Goal: Obtain resource: Download file/media

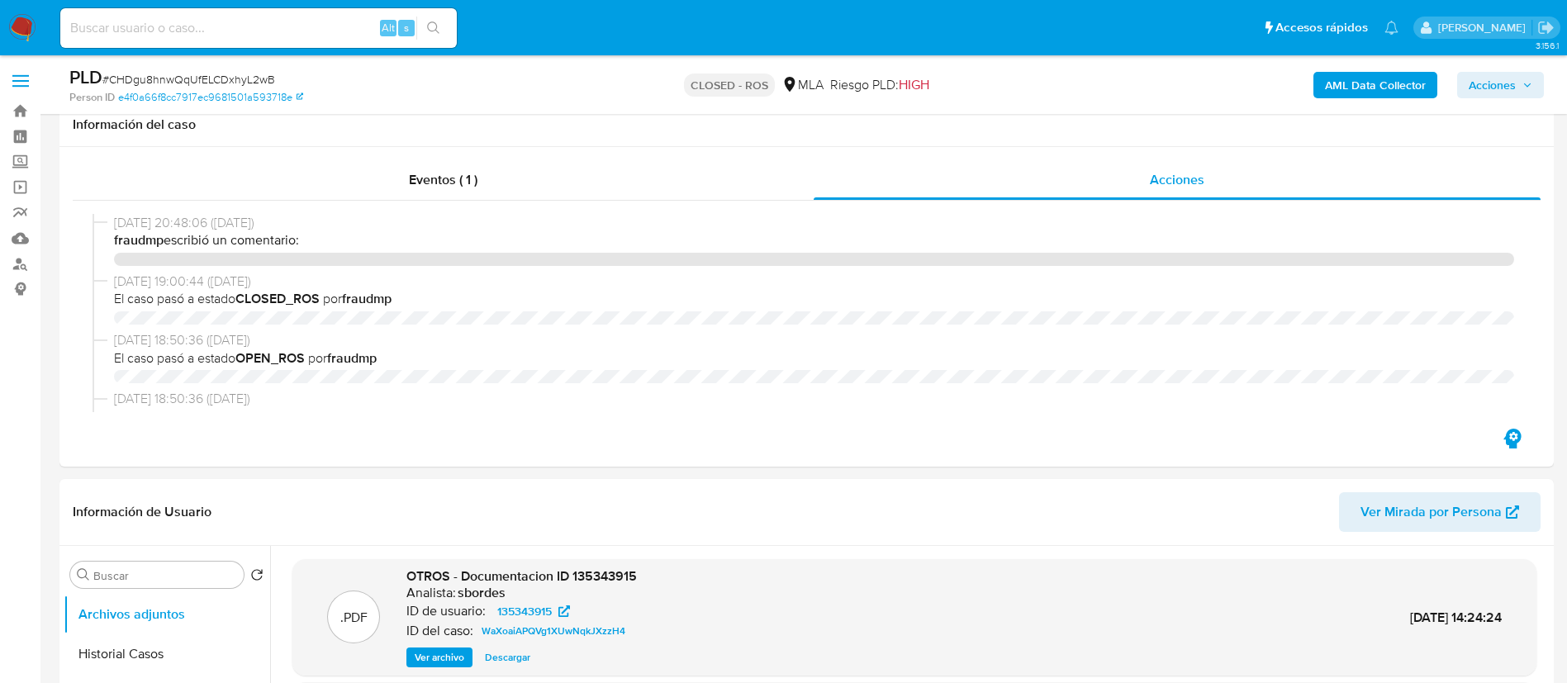
select select "10"
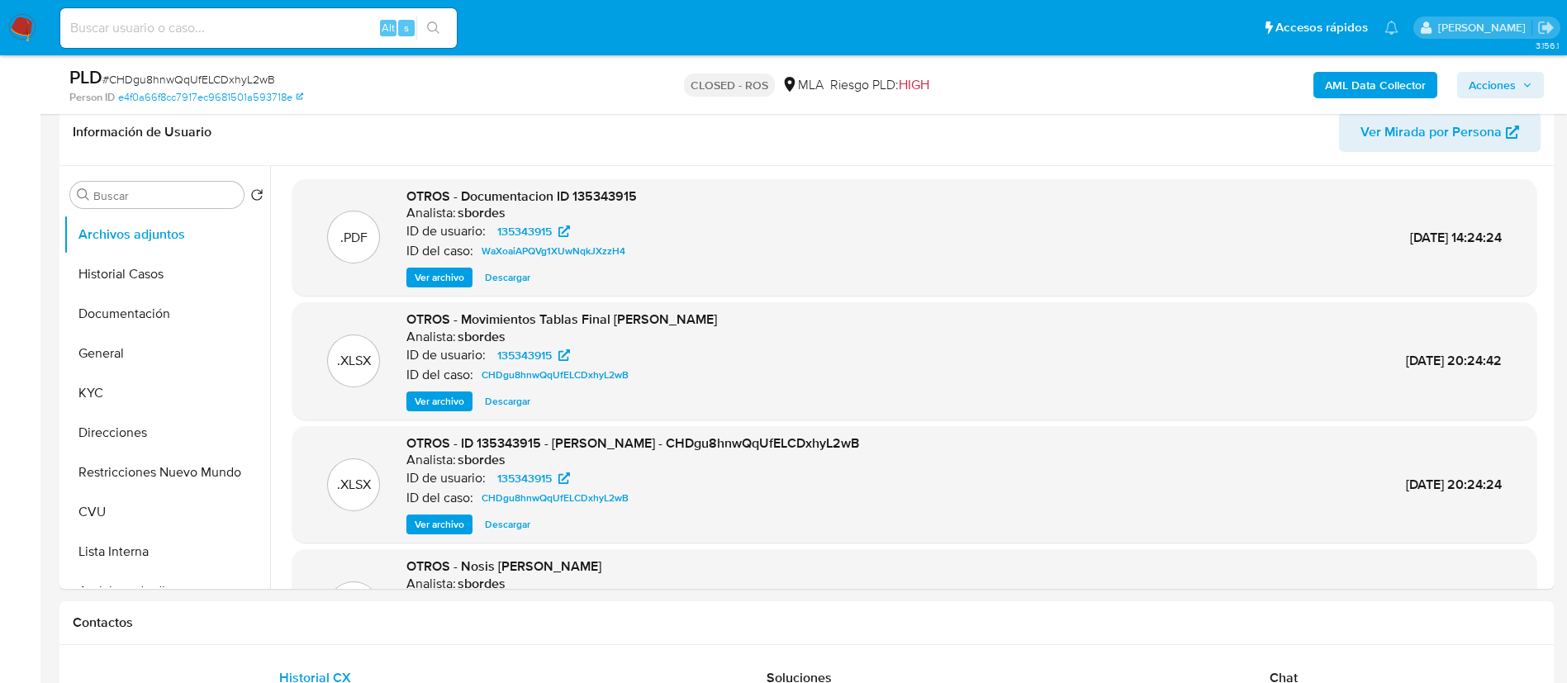
scroll to position [419, 0]
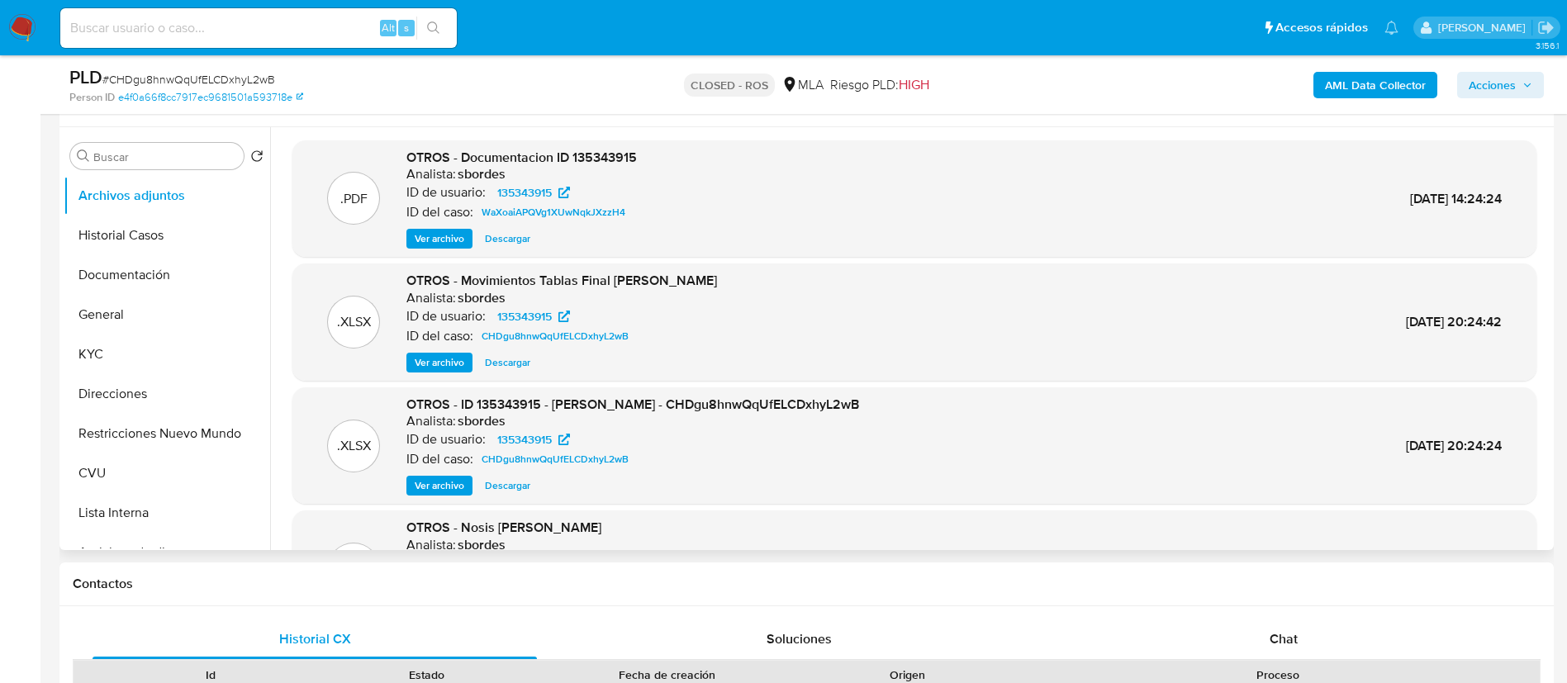
click at [432, 244] on span "Ver archivo" at bounding box center [440, 238] width 50 height 17
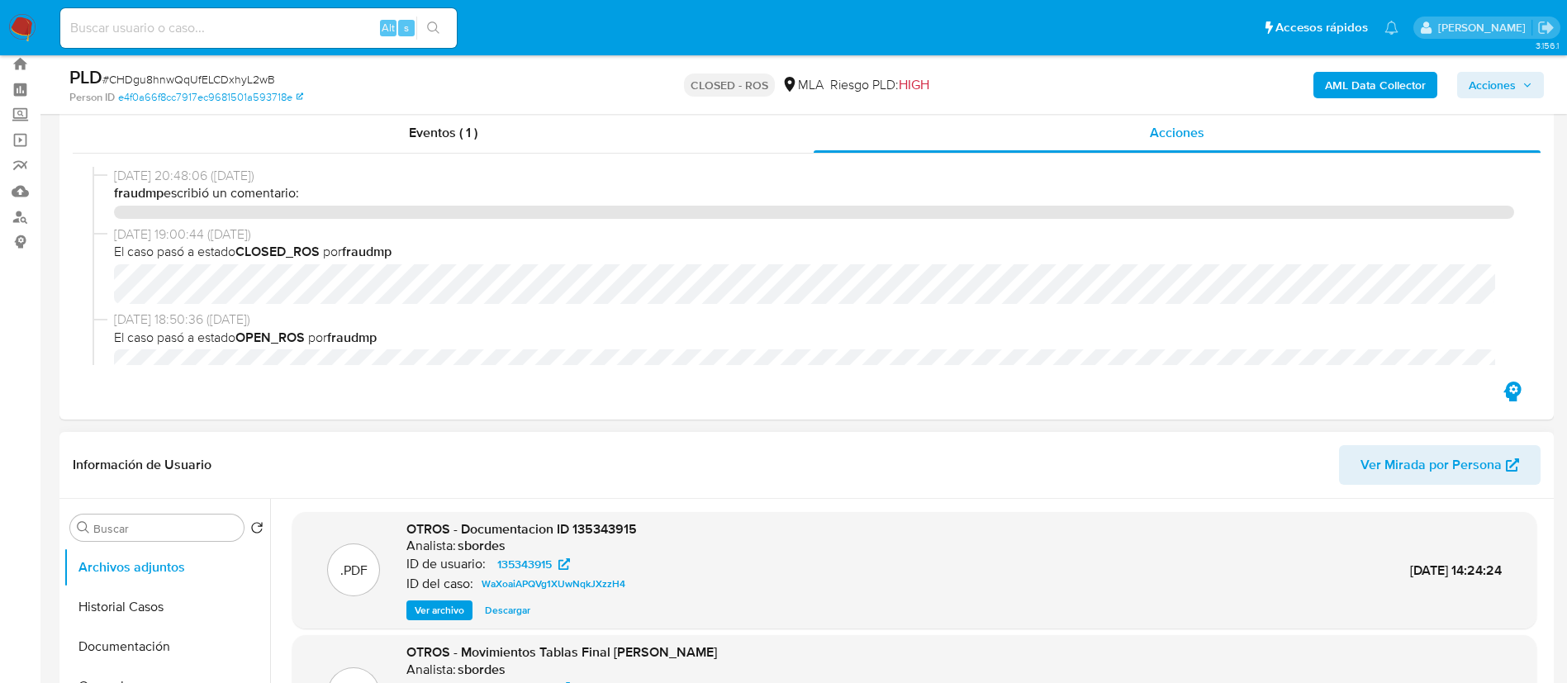
scroll to position [295, 0]
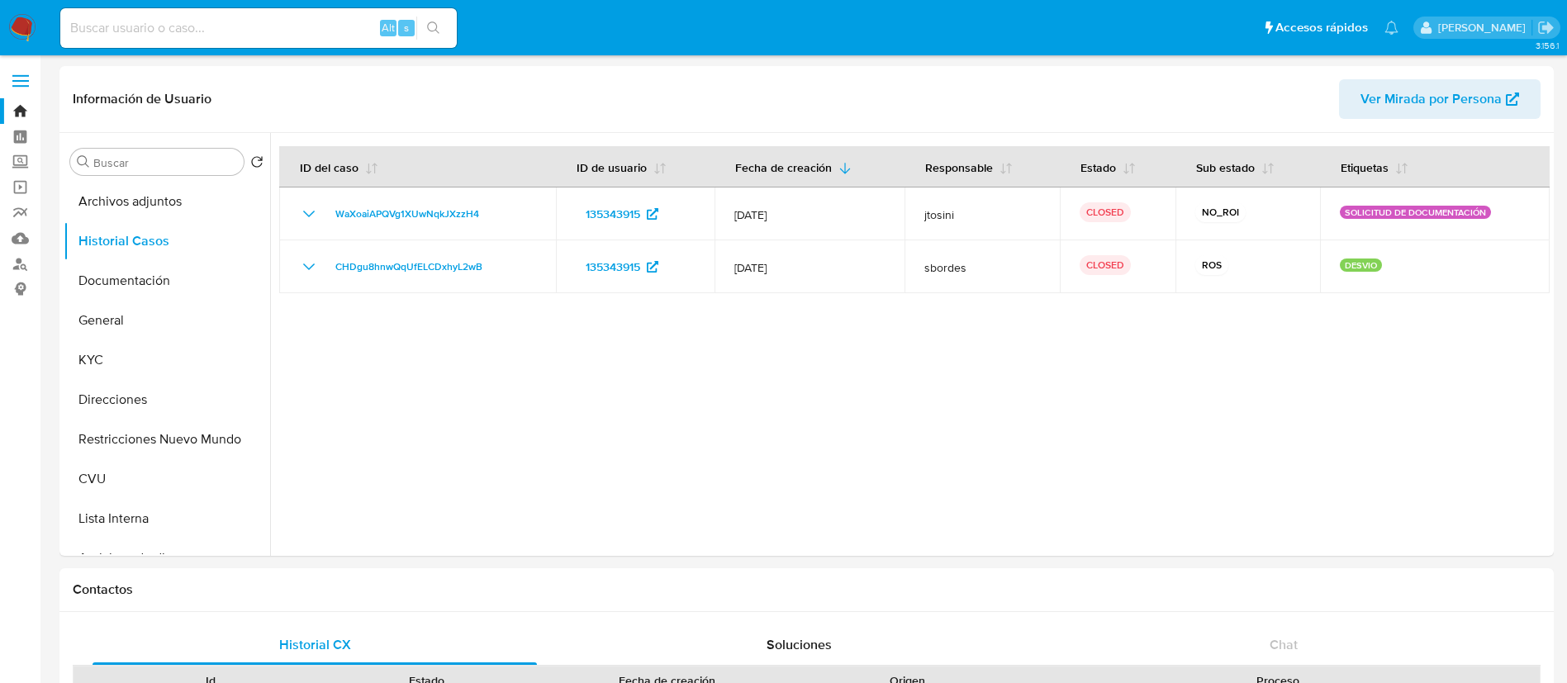
select select "10"
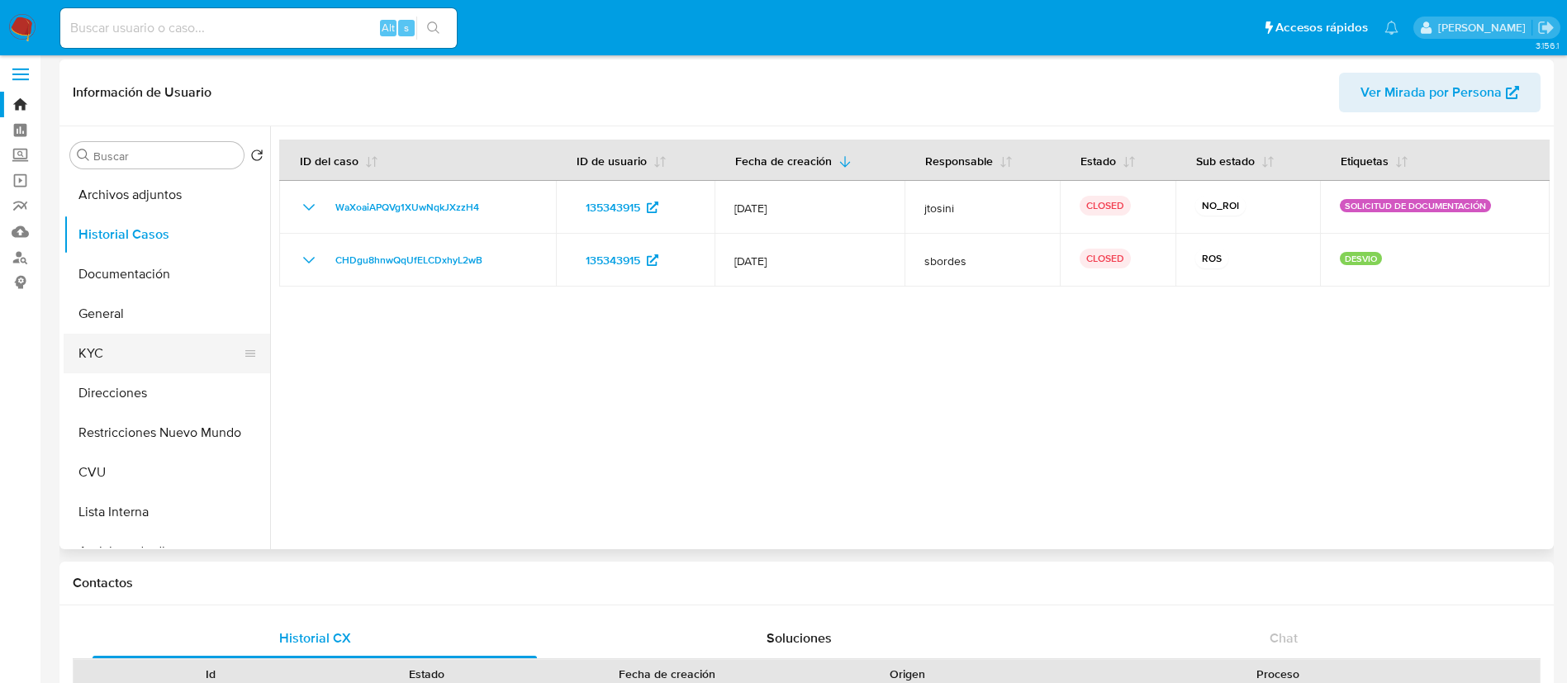
click at [144, 356] on button "KYC" at bounding box center [160, 354] width 193 height 40
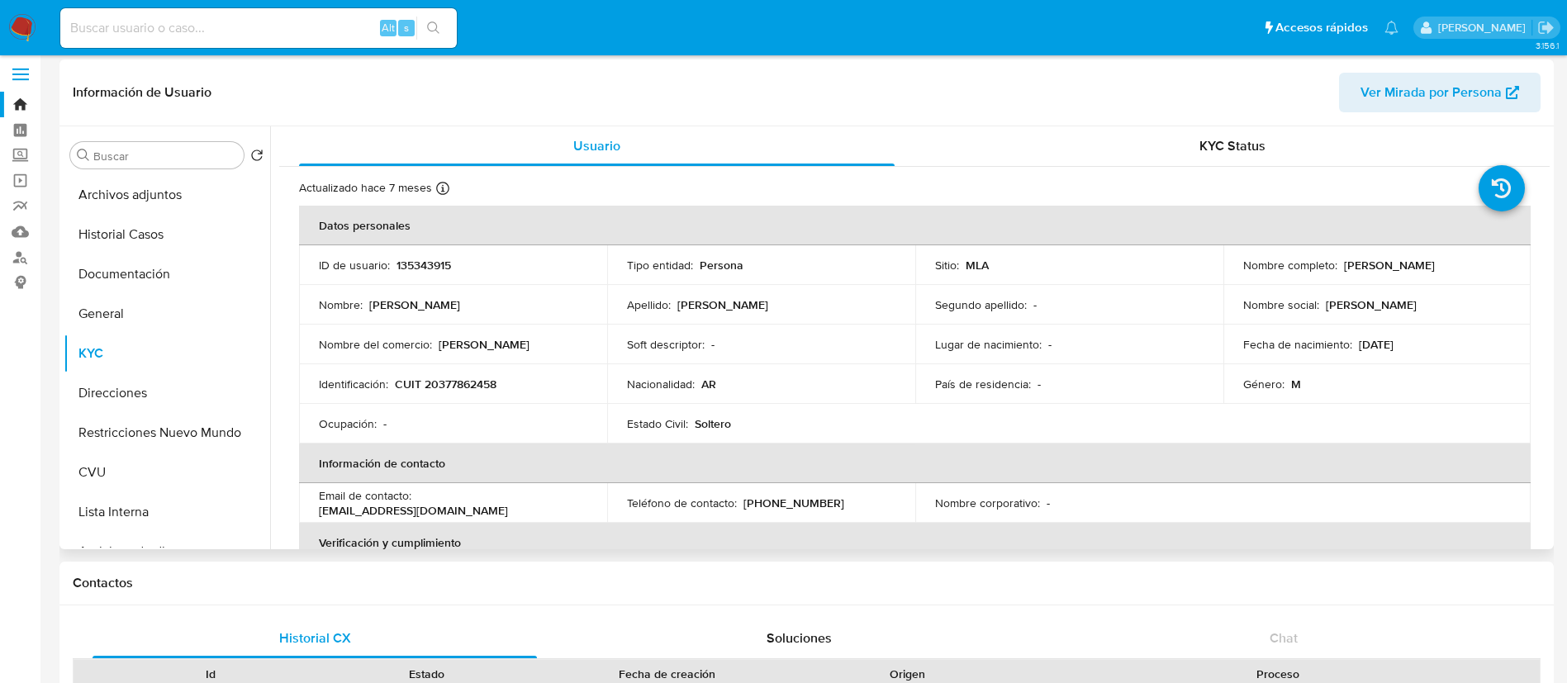
click at [406, 261] on p "135343915" at bounding box center [423, 265] width 55 height 15
copy p "135343915"
click at [182, 235] on button "Historial Casos" at bounding box center [160, 235] width 193 height 40
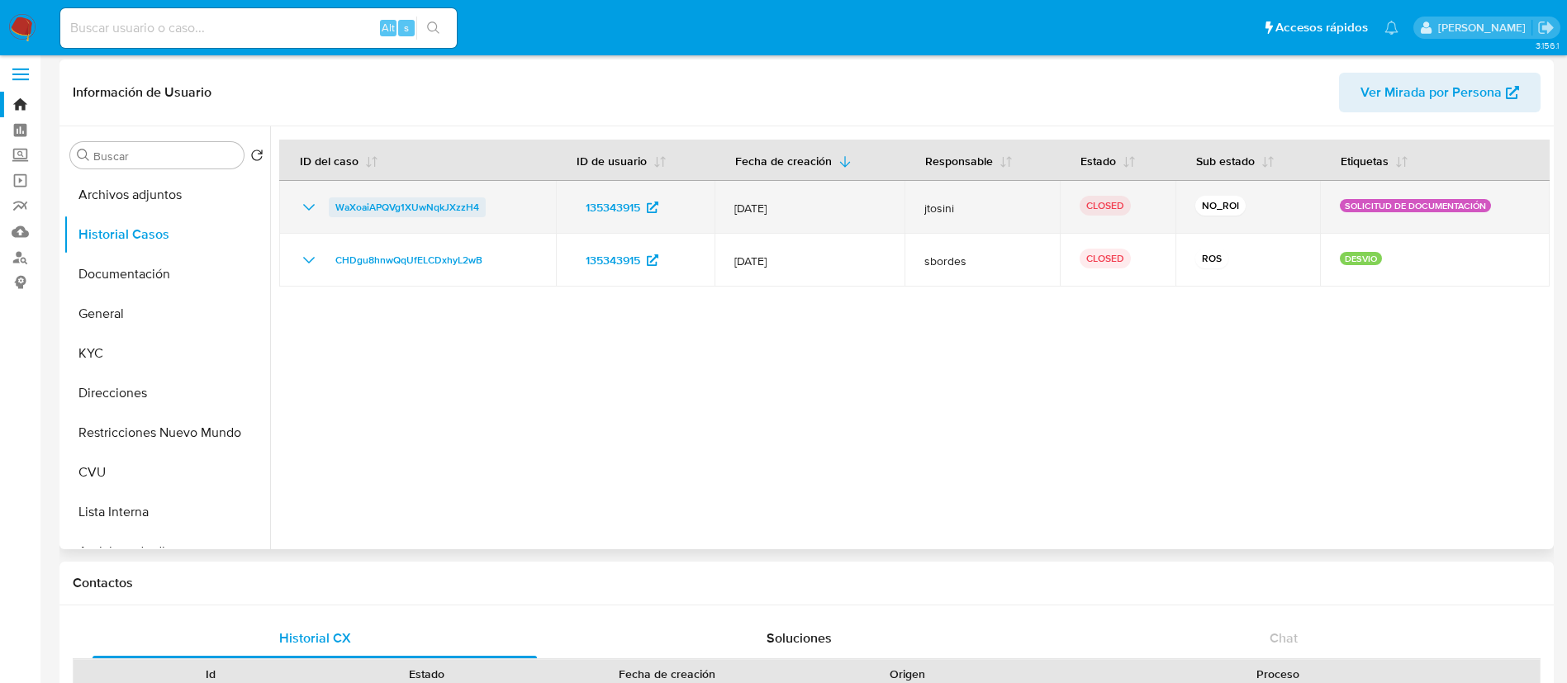
click at [392, 206] on span "WaXoaiAPQVg1XUwNqkJXzzH4" at bounding box center [407, 207] width 144 height 20
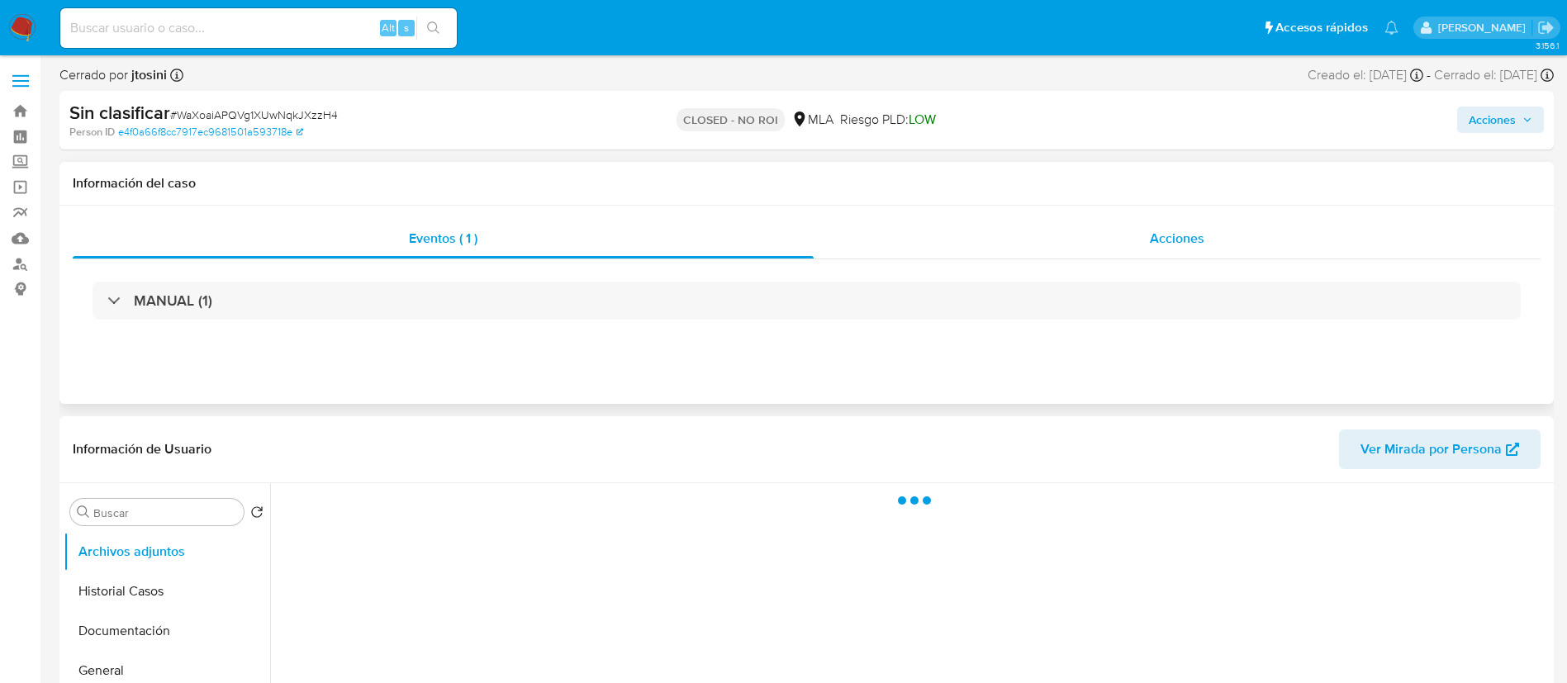
click at [1072, 236] on div "Acciones" at bounding box center [1176, 239] width 727 height 40
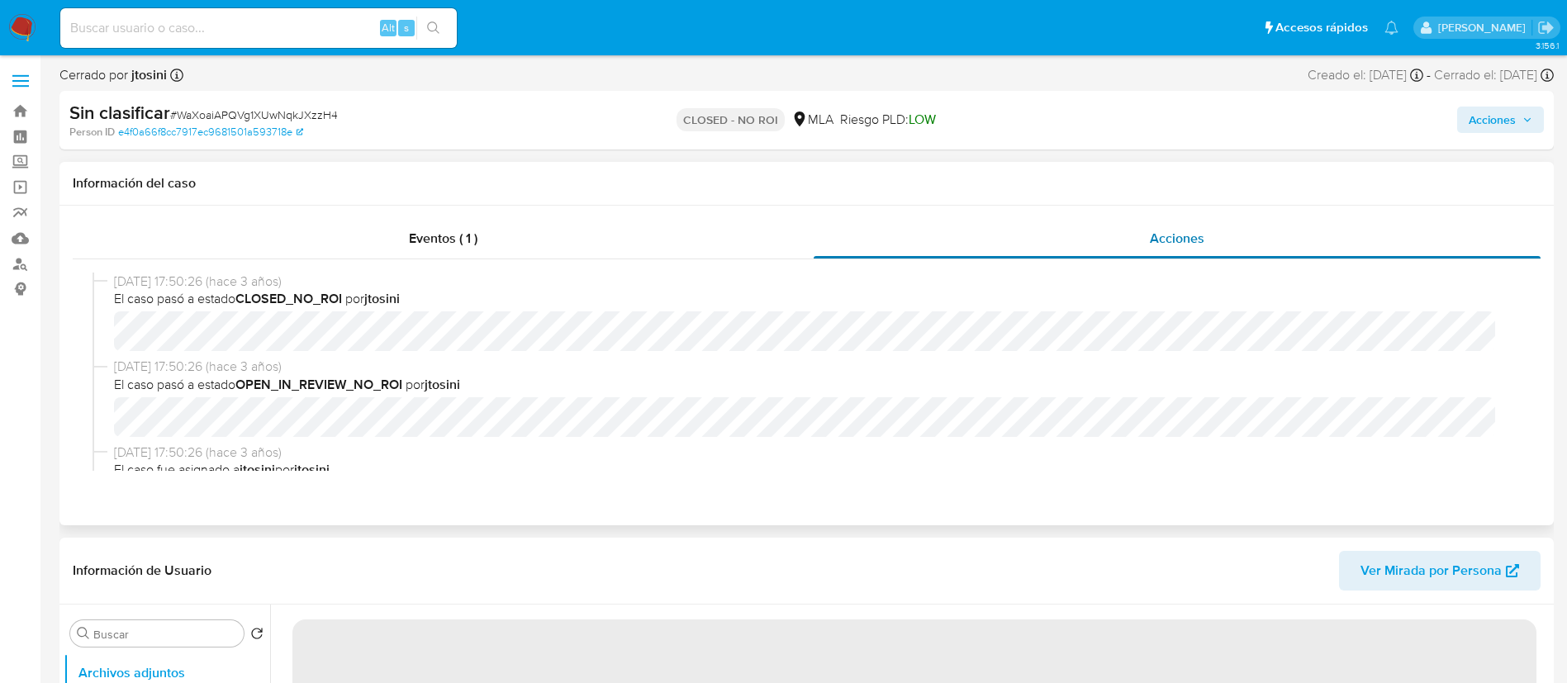
select select "10"
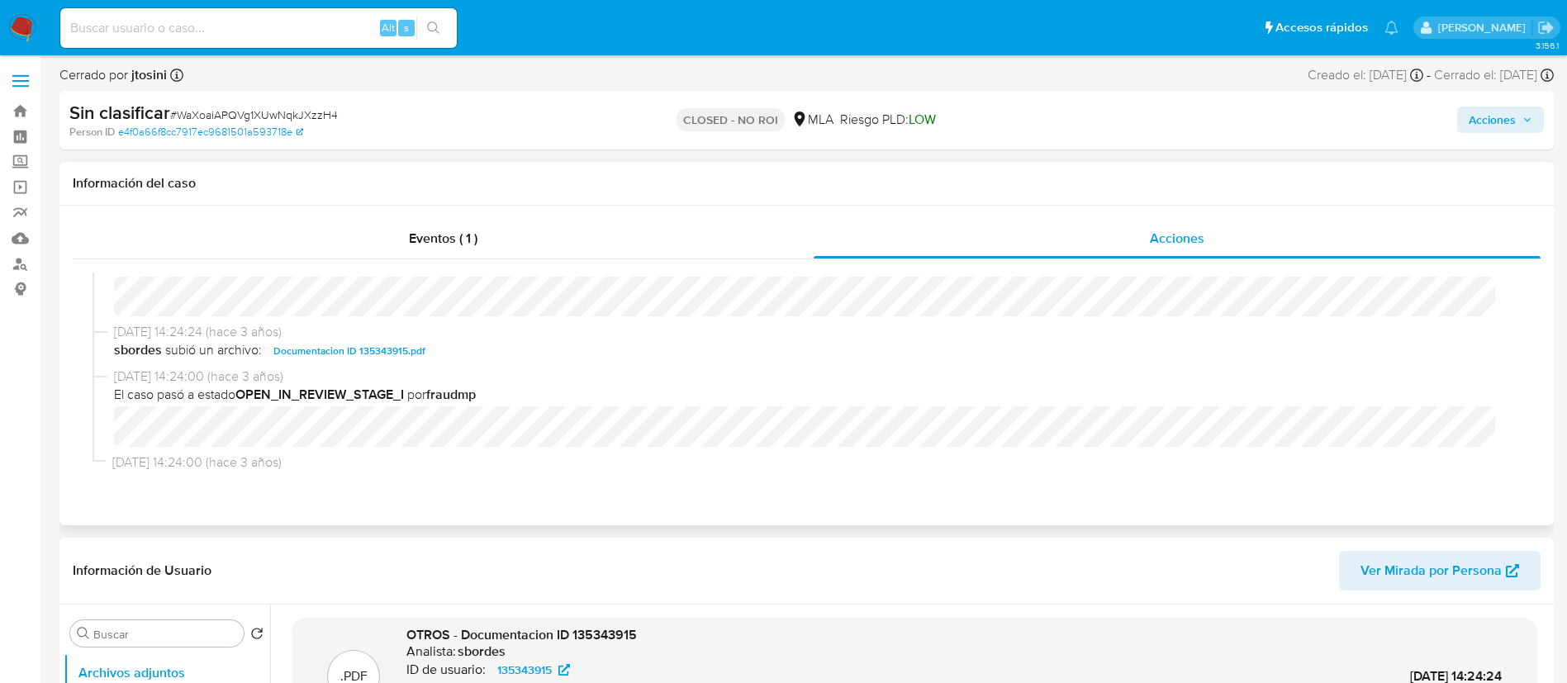
scroll to position [273, 0]
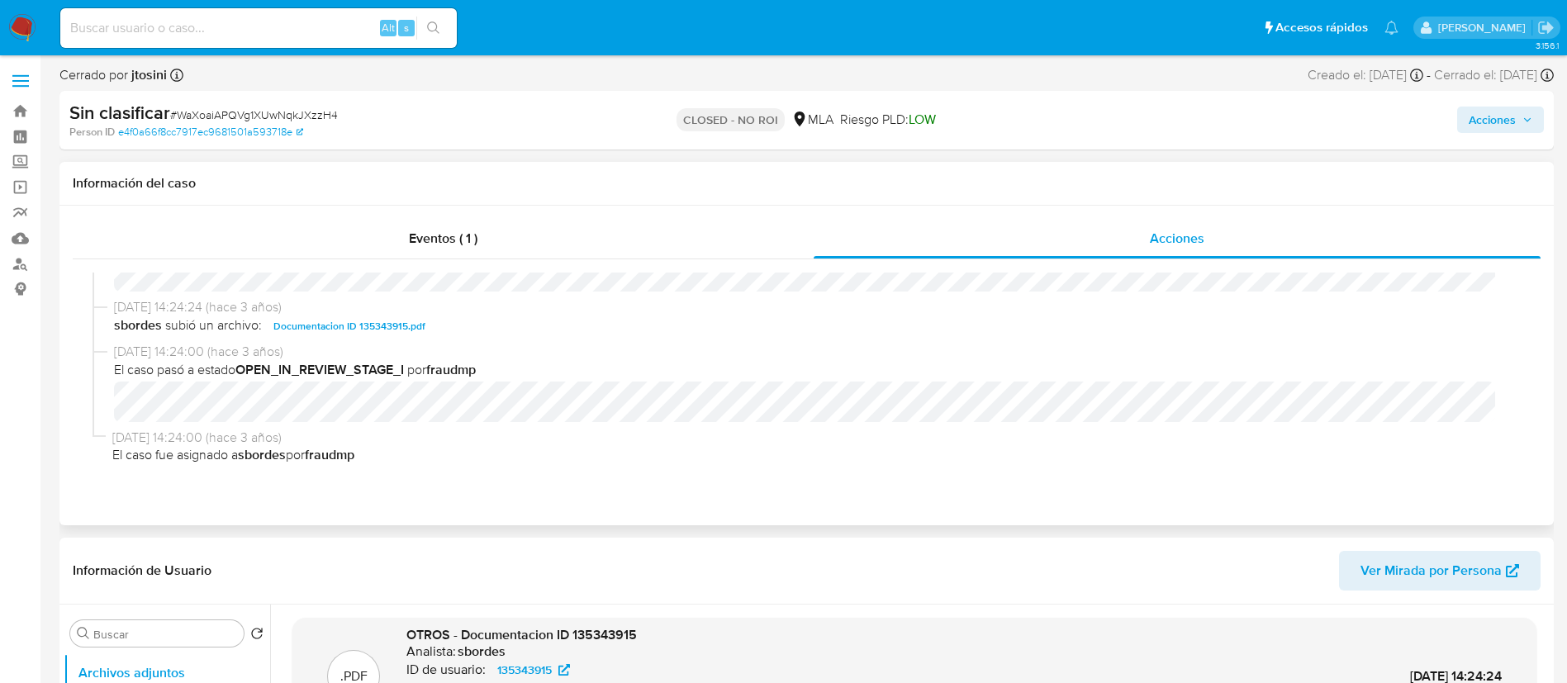
click at [406, 323] on span "Documentacion ID 135343915.pdf" at bounding box center [349, 326] width 152 height 20
